Goal: Task Accomplishment & Management: Use online tool/utility

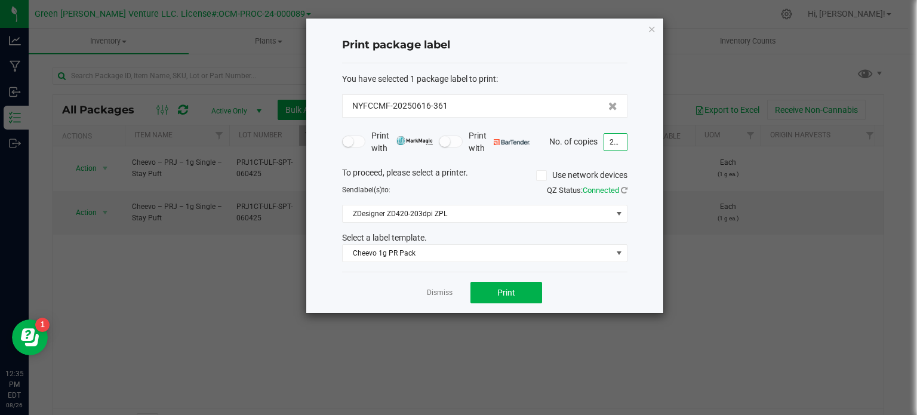
click at [621, 145] on input "250" at bounding box center [615, 142] width 23 height 17
type input "62"
click at [515, 290] on span "Print" at bounding box center [506, 293] width 18 height 10
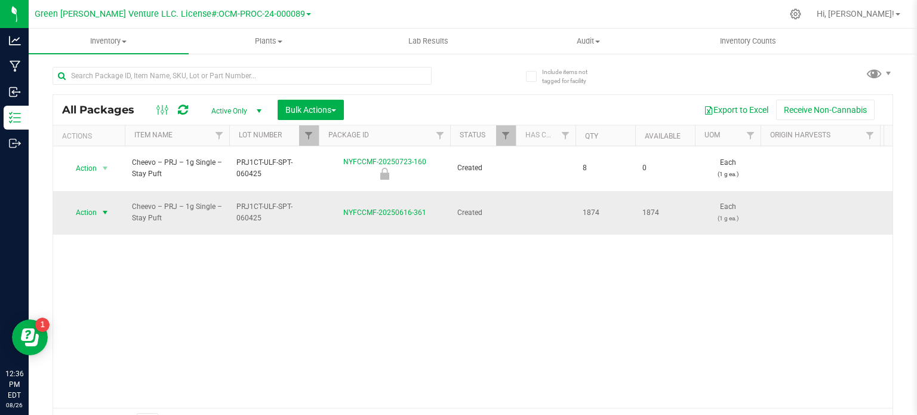
click at [94, 204] on span "Action" at bounding box center [81, 212] width 32 height 17
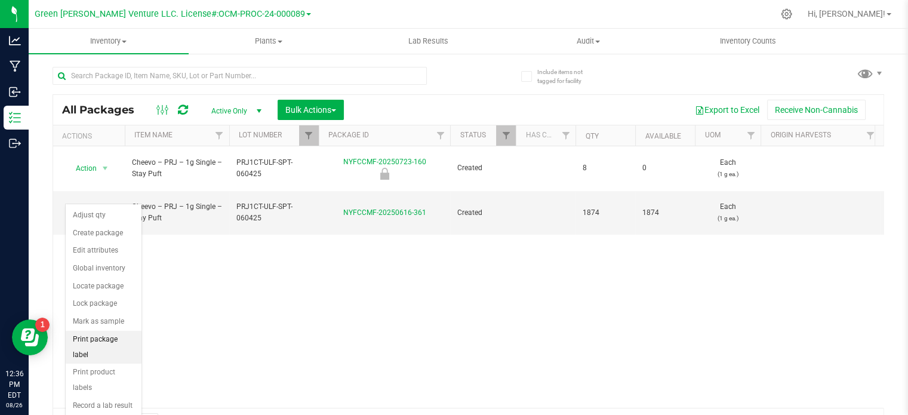
click at [91, 336] on li "Print package label" at bounding box center [104, 347] width 76 height 33
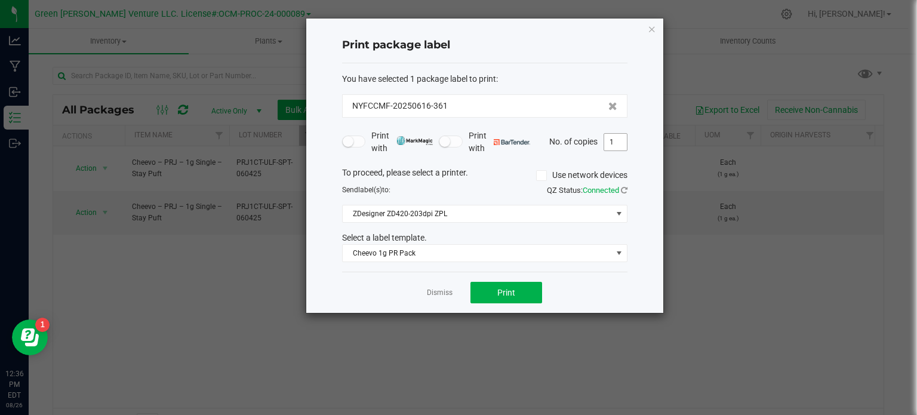
click at [621, 140] on input "1" at bounding box center [615, 142] width 23 height 17
type input "62"
click at [517, 290] on button "Print" at bounding box center [507, 293] width 72 height 22
click at [529, 290] on button "Print" at bounding box center [507, 293] width 72 height 22
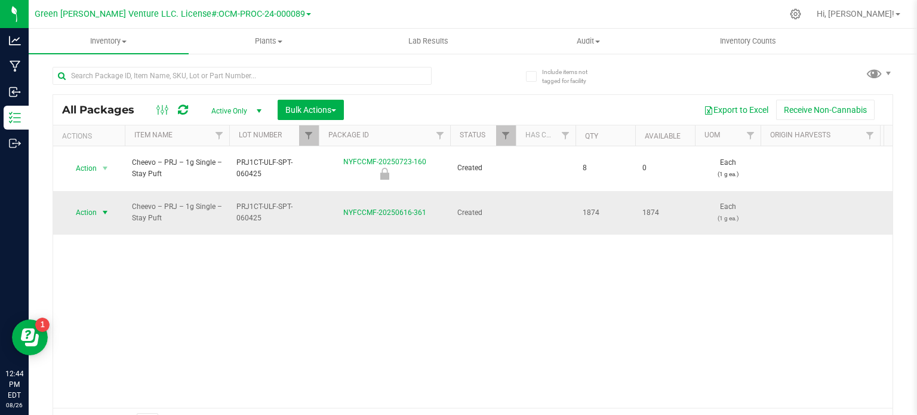
click at [94, 204] on span "Action" at bounding box center [81, 212] width 32 height 17
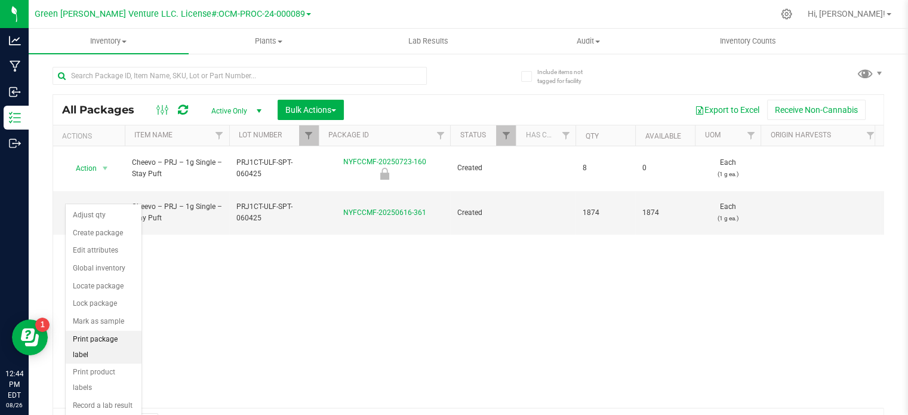
click at [121, 337] on li "Print package label" at bounding box center [104, 347] width 76 height 33
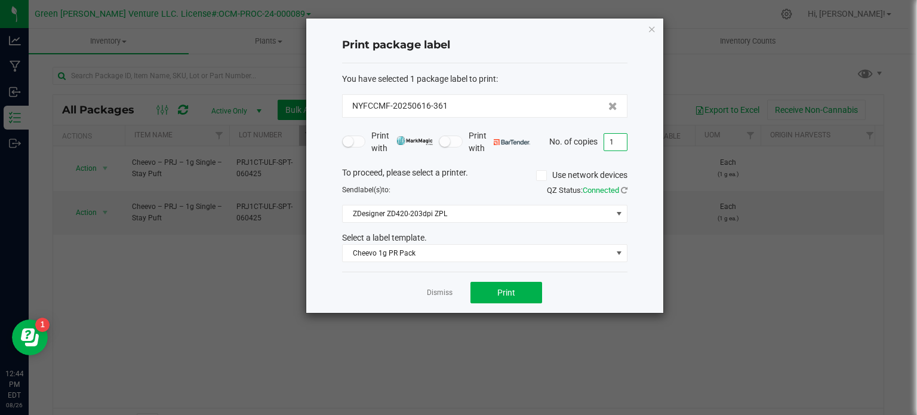
click at [614, 145] on input "1" at bounding box center [615, 142] width 23 height 17
type input "60"
click at [513, 300] on button "Print" at bounding box center [507, 293] width 72 height 22
click at [651, 29] on icon "button" at bounding box center [652, 29] width 8 height 14
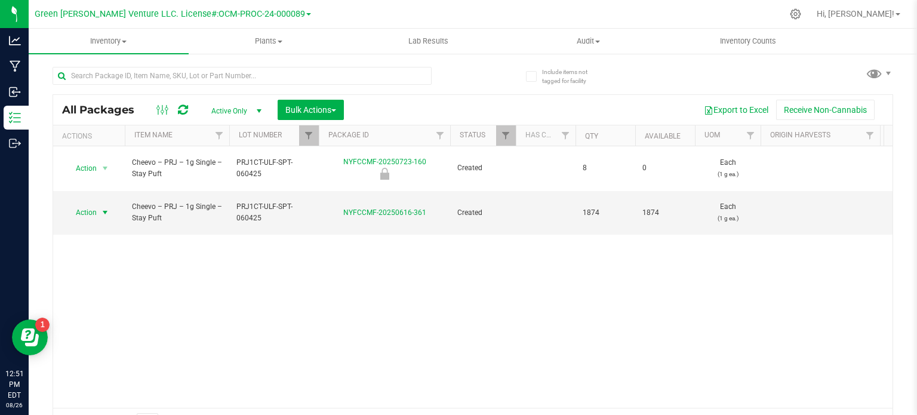
click at [318, 138] on div at bounding box center [319, 135] width 5 height 21
click at [306, 132] on span "Filter" at bounding box center [309, 136] width 10 height 10
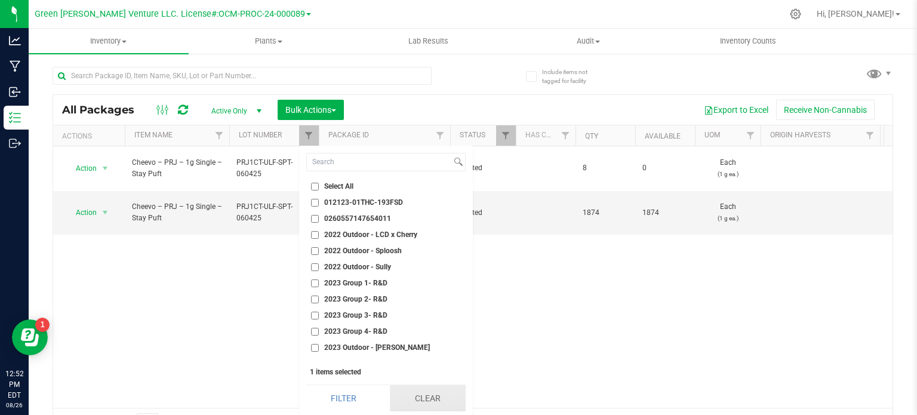
click at [394, 406] on button "Clear" at bounding box center [428, 398] width 76 height 26
checkbox input "false"
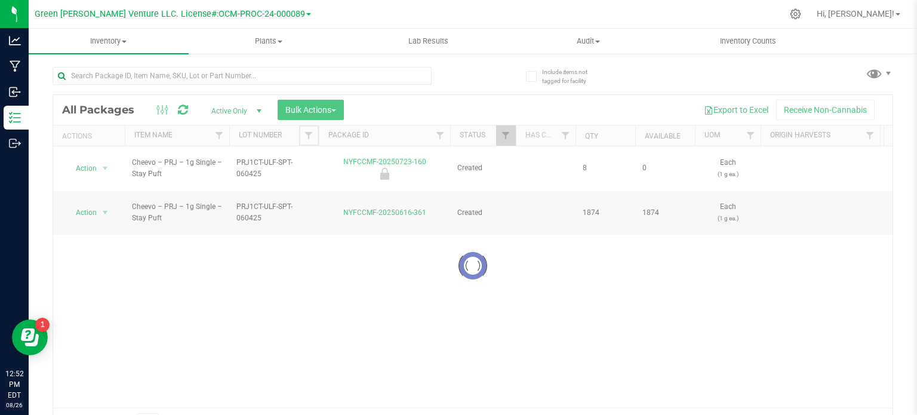
click at [306, 136] on span "Filter" at bounding box center [309, 136] width 10 height 10
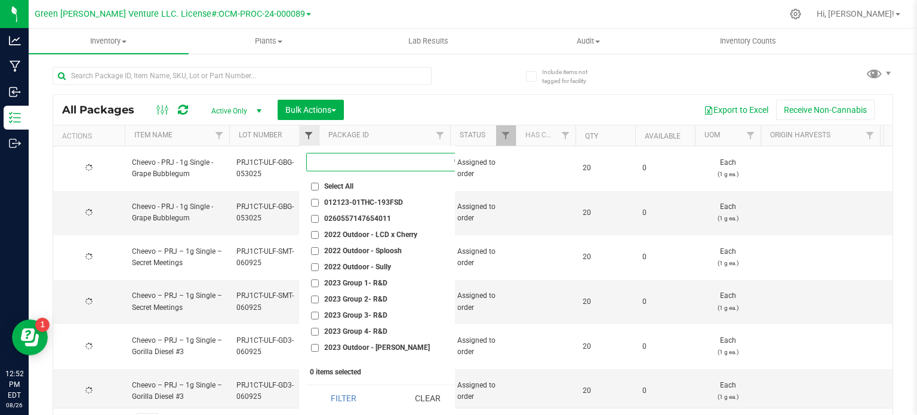
type input "[DATE]"
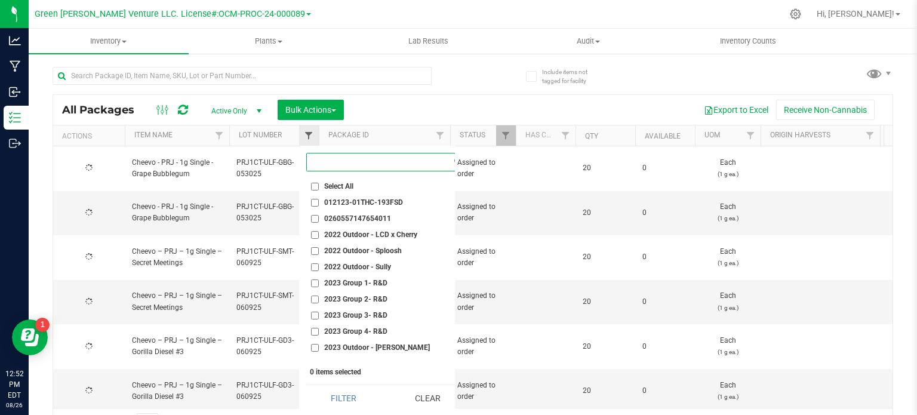
type input "[DATE]"
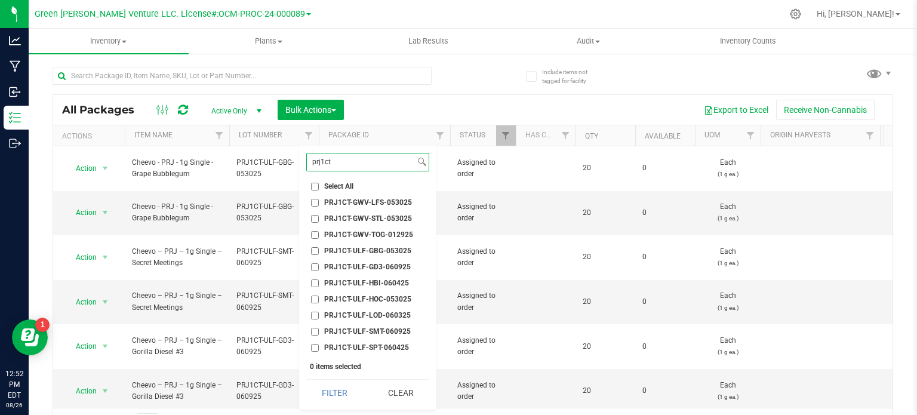
type input "prj1ct"
click at [315, 299] on input "PRJ1CT-ULF-HOC-053025" at bounding box center [315, 300] width 8 height 8
checkbox input "true"
click at [339, 394] on button "Filter" at bounding box center [334, 393] width 57 height 26
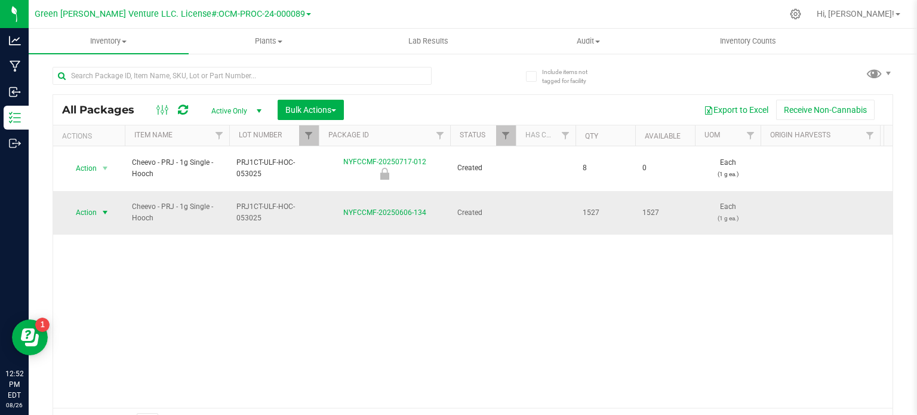
click at [100, 204] on span "select" at bounding box center [105, 212] width 15 height 17
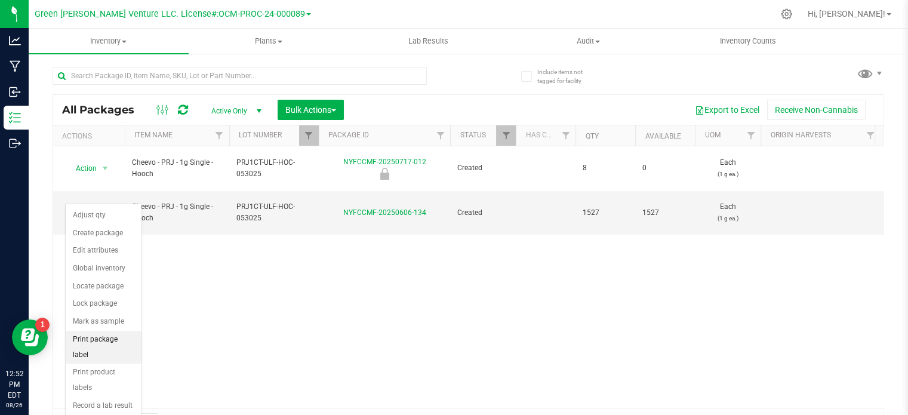
click at [102, 331] on li "Print package label" at bounding box center [104, 347] width 76 height 33
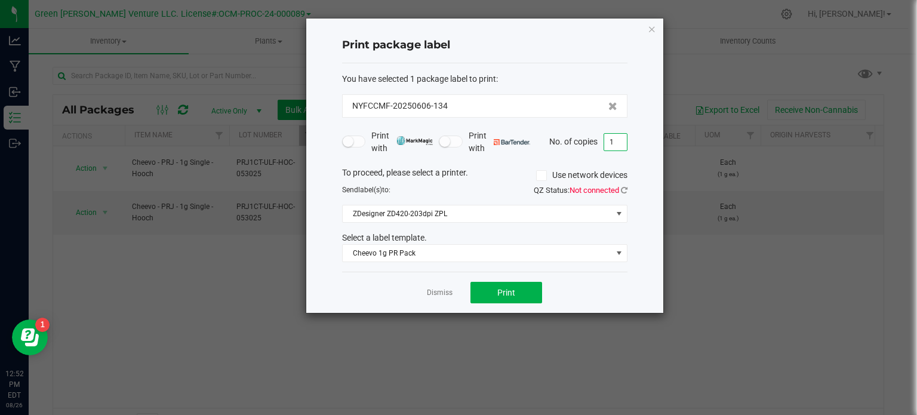
click at [618, 140] on input "1" at bounding box center [615, 142] width 23 height 17
type input "300"
click at [508, 288] on span "Print" at bounding box center [506, 293] width 18 height 10
click at [517, 293] on button "Print" at bounding box center [507, 293] width 72 height 22
